Goal: Information Seeking & Learning: Learn about a topic

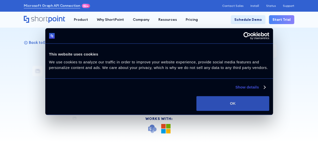
click at [229, 105] on button "OK" at bounding box center [232, 103] width 73 height 15
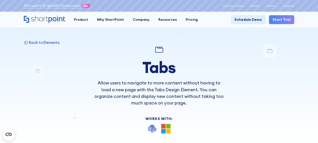
click at [7, 99] on div at bounding box center [159, 71] width 318 height 143
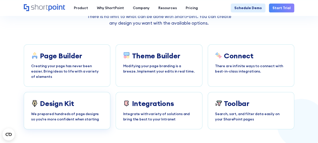
scroll to position [861, 0]
